Goal: Check status

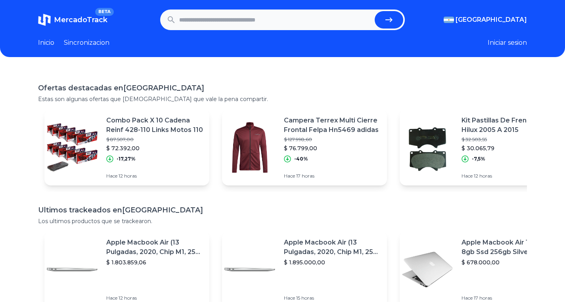
paste input "**********"
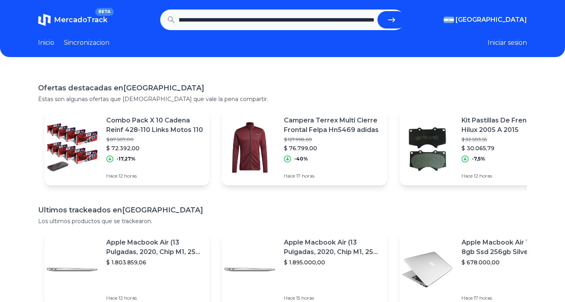
click at [395, 19] on icon "submit" at bounding box center [392, 20] width 10 height 10
type input "**********"
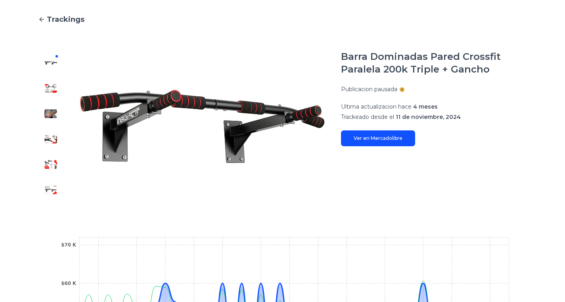
scroll to position [211, 0]
